Goal: Check status: Check status

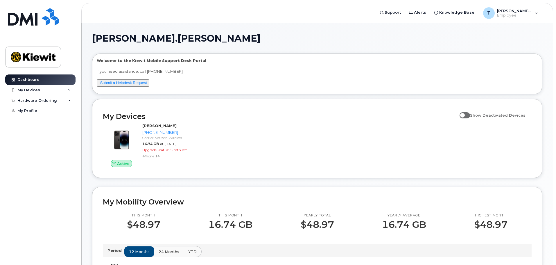
click at [273, 137] on div "Active [PERSON_NAME] [PHONE_NUMBER] Carrier: Verizon Wireless 16.74 GB at [DATE…" at bounding box center [317, 144] width 436 height 51
click at [24, 91] on div "My Devices" at bounding box center [28, 90] width 23 height 5
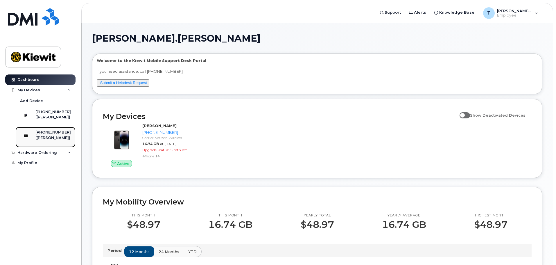
click at [58, 140] on div "([PERSON_NAME])" at bounding box center [52, 137] width 35 height 5
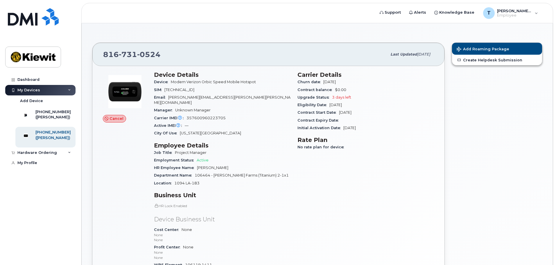
click at [108, 118] on icon at bounding box center [107, 119] width 4 height 4
click at [234, 116] on div "Carrier IMEI Carrier IMEI is reported during the last billing cycle or change o…" at bounding box center [222, 118] width 137 height 8
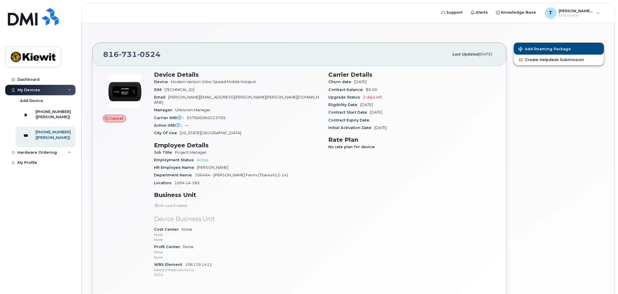
click at [117, 120] on span "Cancel" at bounding box center [117, 119] width 14 height 6
